Goal: Find specific page/section: Find specific page/section

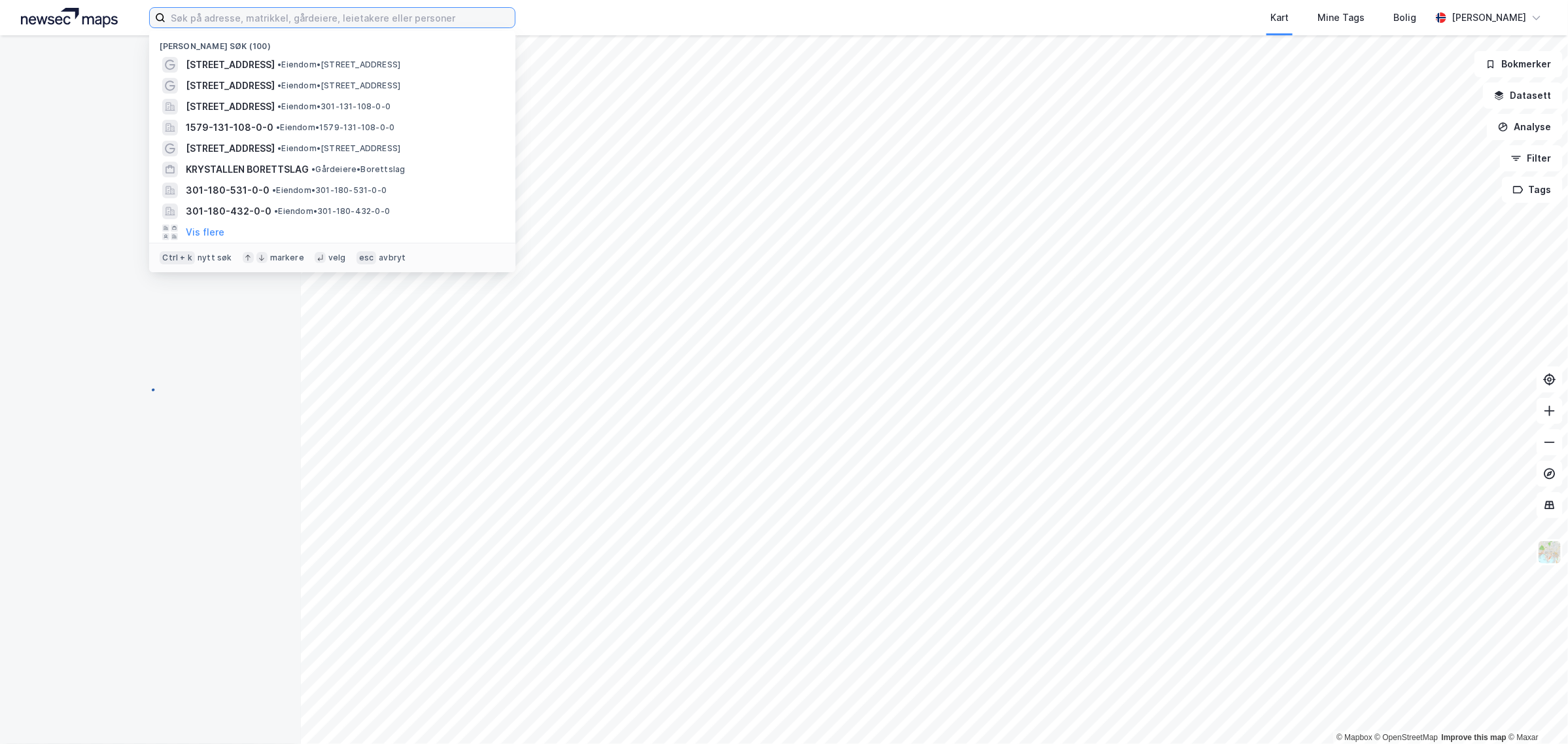
click at [235, 16] on input at bounding box center [340, 18] width 349 height 20
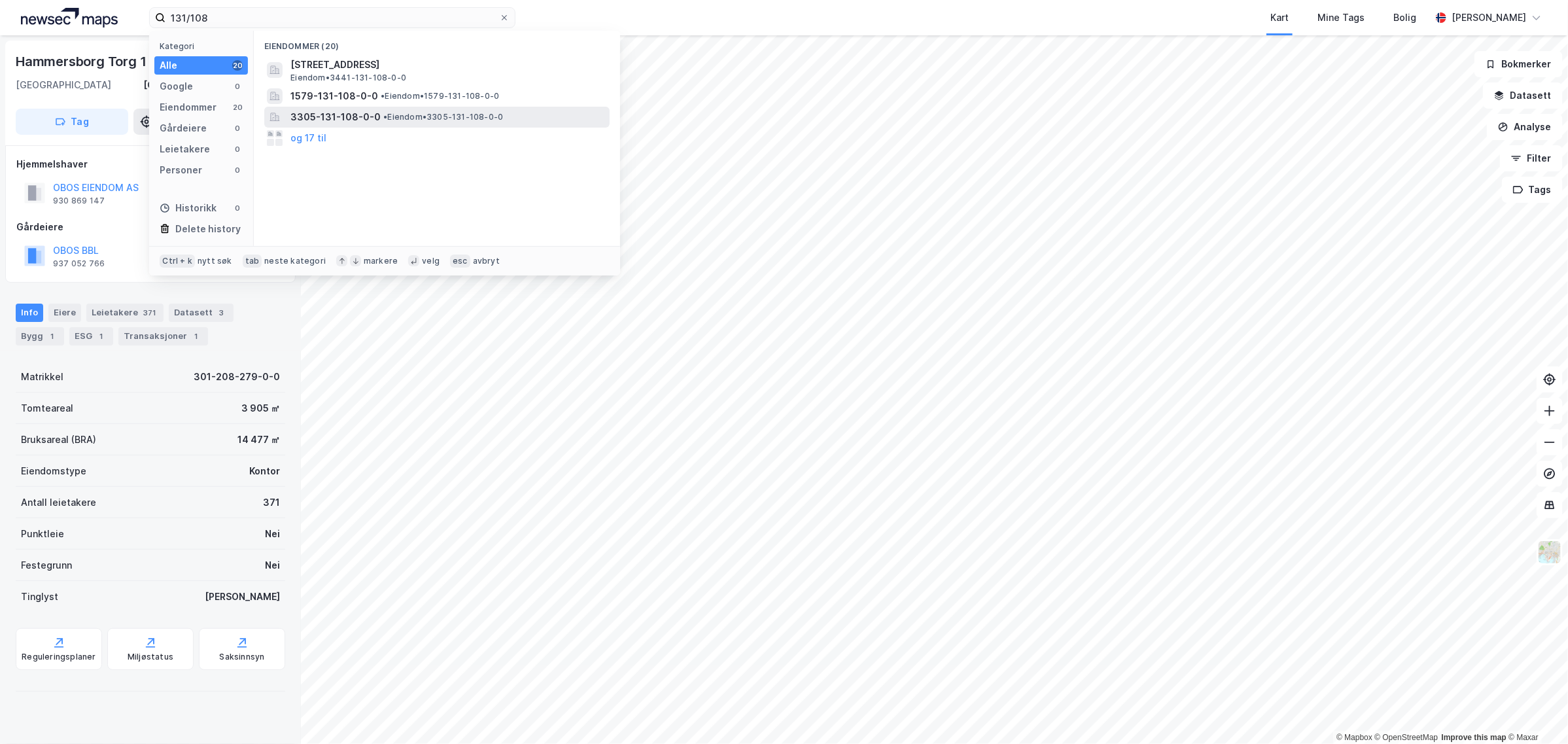
click at [465, 116] on span "• Eiendom • 3305-131-108-0-0" at bounding box center [443, 116] width 120 height 10
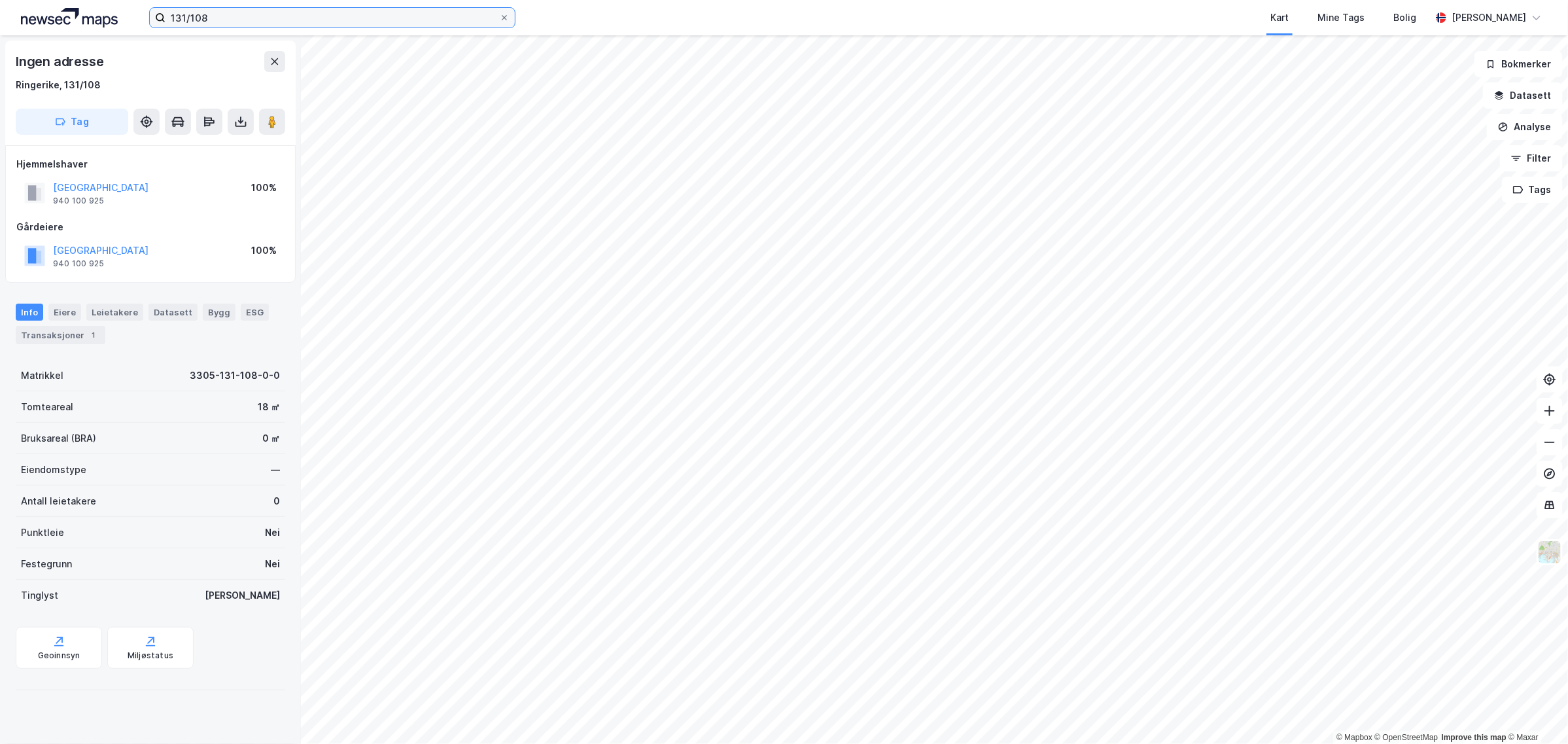
click at [279, 18] on input "131/108" at bounding box center [332, 18] width 333 height 20
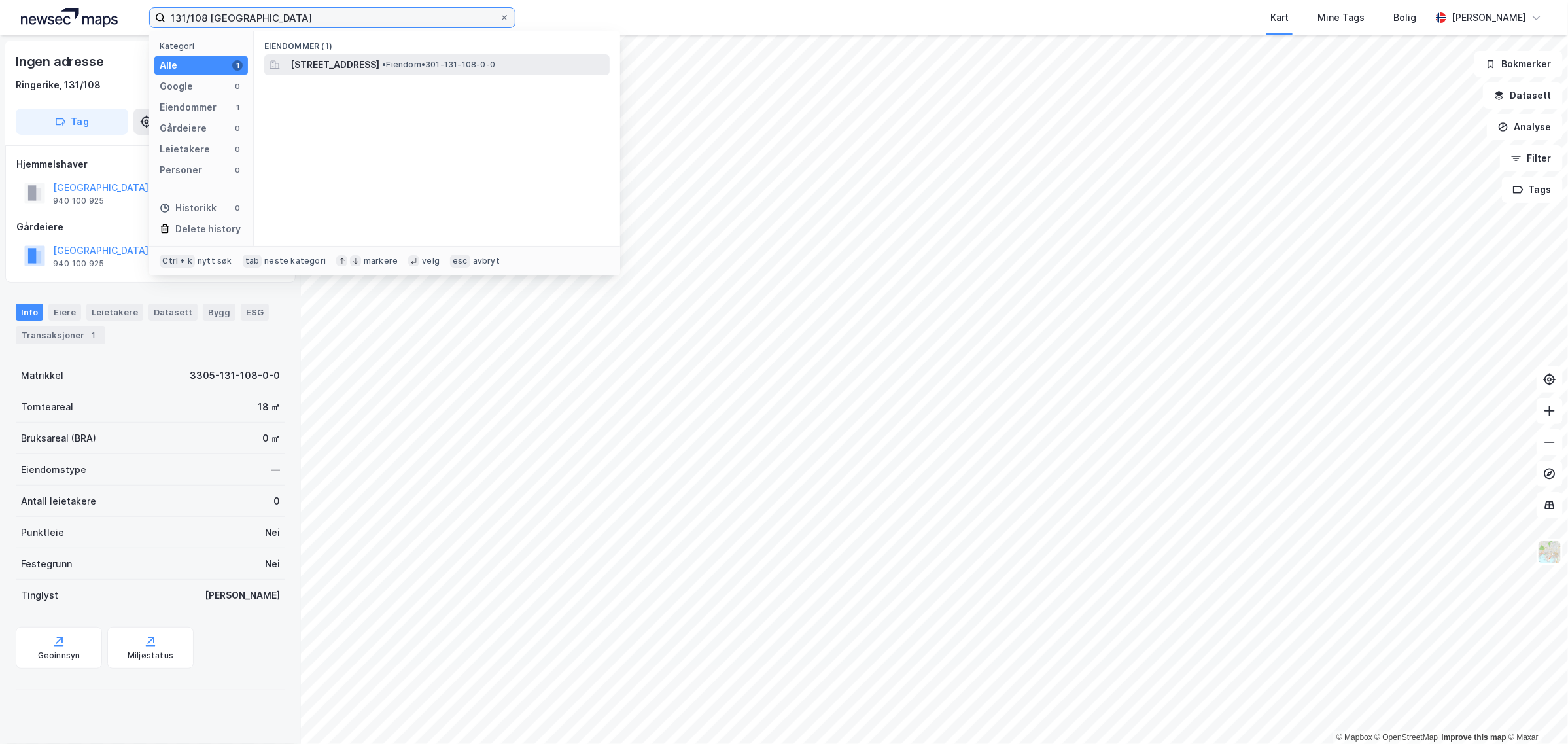
type input "131/108 [GEOGRAPHIC_DATA]"
click at [379, 64] on span "[STREET_ADDRESS]" at bounding box center [335, 64] width 89 height 16
